Goal: Information Seeking & Learning: Learn about a topic

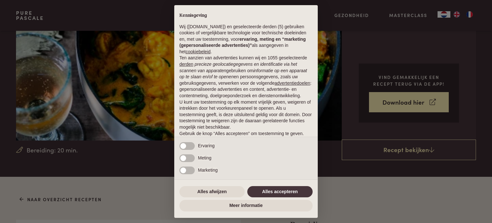
scroll to position [96, 0]
click at [214, 193] on button "Alles afwijzen" at bounding box center [211, 192] width 65 height 12
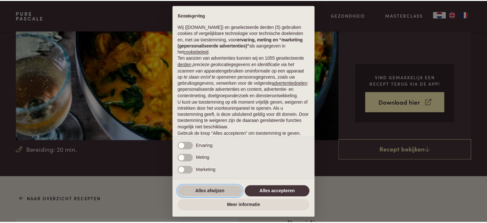
scroll to position [35, 0]
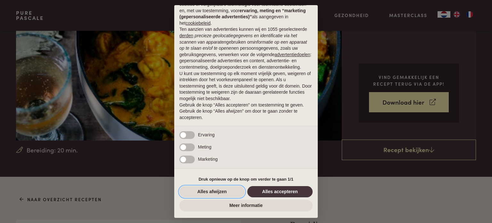
click at [215, 189] on button "Alles afwijzen" at bounding box center [211, 192] width 65 height 12
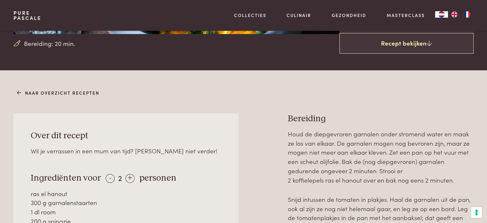
scroll to position [256, 0]
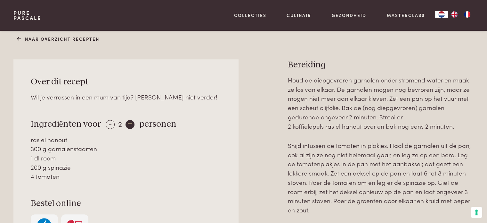
click at [127, 123] on div "+" at bounding box center [130, 124] width 9 height 9
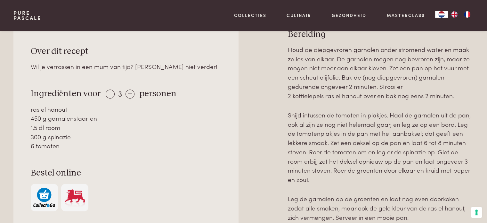
scroll to position [288, 0]
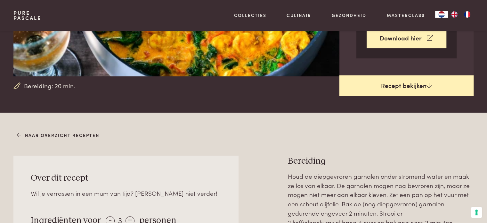
click at [386, 78] on link "Recept bekijken" at bounding box center [407, 85] width 134 height 21
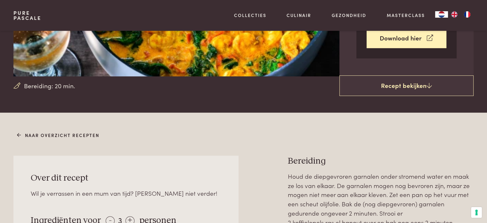
scroll to position [64, 0]
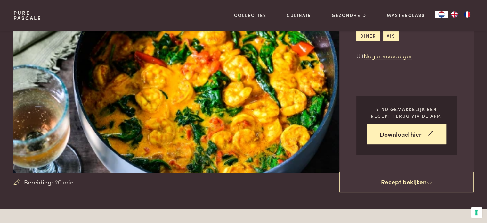
scroll to position [272, 0]
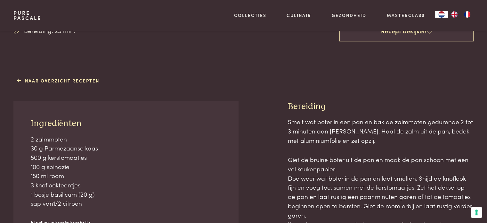
scroll to position [128, 0]
